Goal: Task Accomplishment & Management: Complete application form

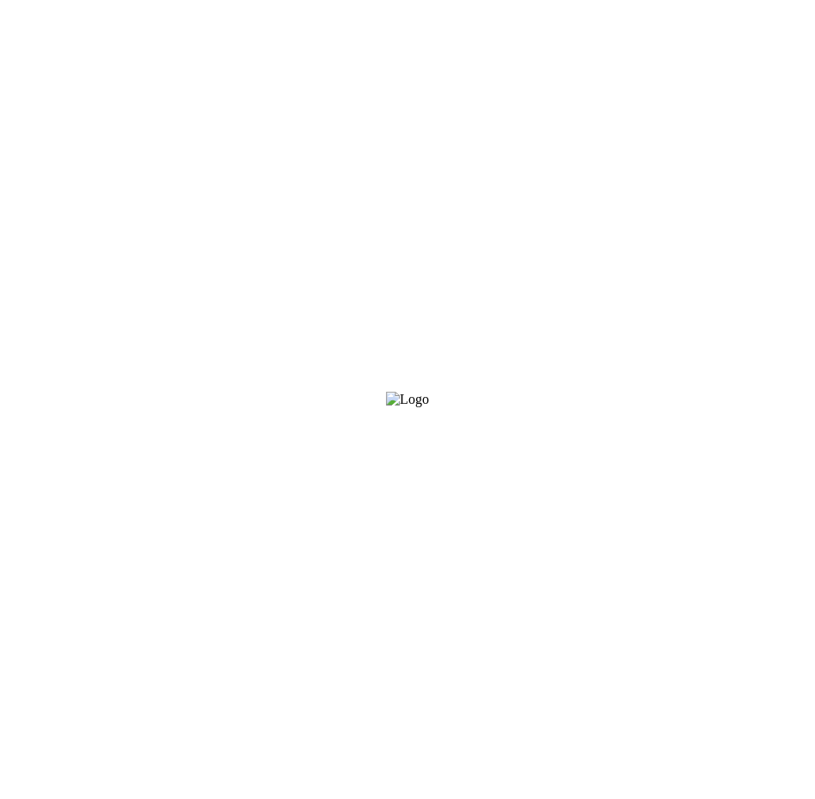
select select "ENGLISH"
